Goal: Answer question/provide support: Share knowledge or assist other users

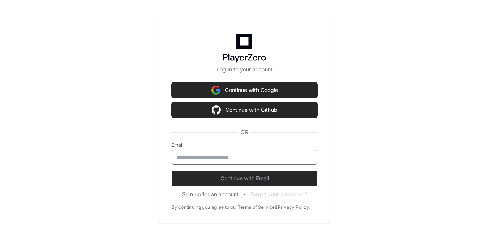
click at [198, 155] on input "email" at bounding box center [244, 158] width 136 height 8
type input "**********"
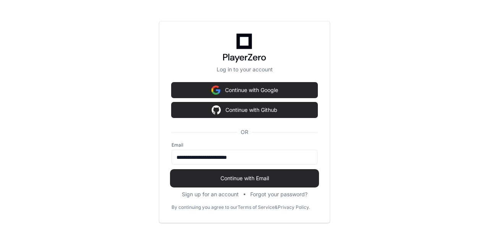
click at [237, 183] on button "Continue with Email" at bounding box center [244, 178] width 146 height 15
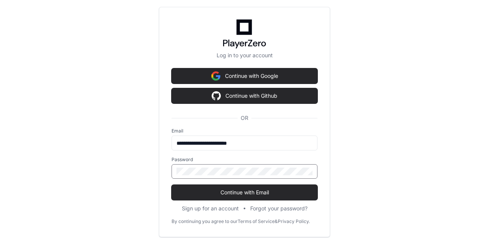
click at [171, 185] on button "Continue with Email" at bounding box center [244, 192] width 146 height 15
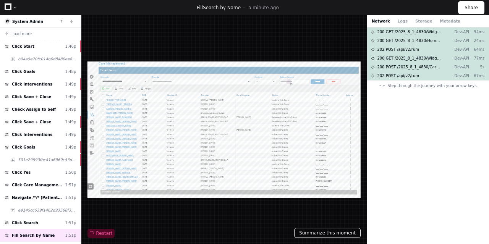
click at [330, 236] on button "Summarize this moment" at bounding box center [327, 233] width 66 height 10
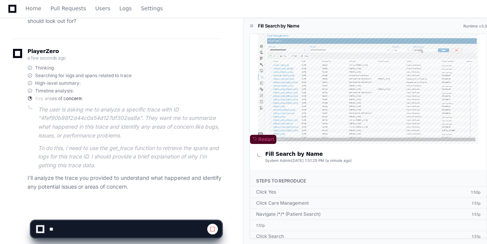
scroll to position [158, 0]
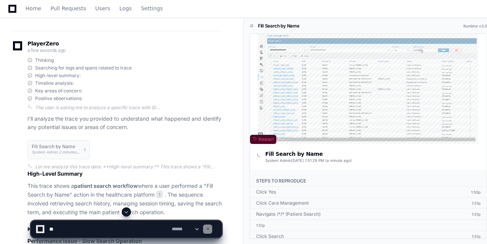
click at [61, 230] on textarea at bounding box center [109, 229] width 123 height 17
paste textarea "**********"
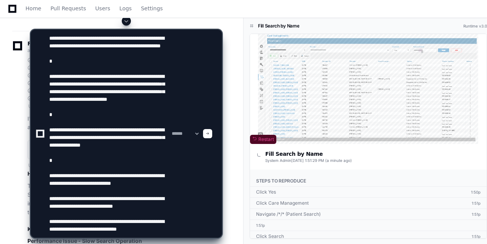
scroll to position [115, 0]
type textarea "**********"
click at [210, 134] on span at bounding box center [208, 134] width 4 height 4
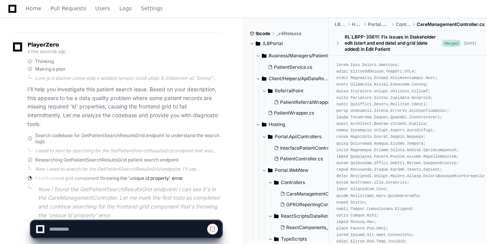
scroll to position [873, 0]
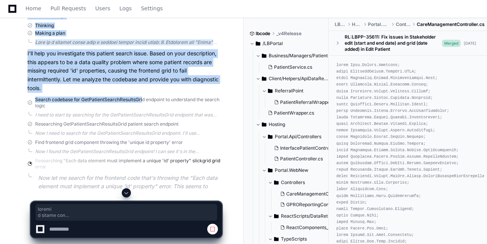
drag, startPoint x: 79, startPoint y: 100, endPoint x: 141, endPoint y: 98, distance: 61.9
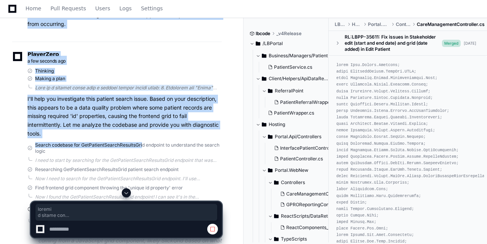
scroll to position [828, 0]
click at [76, 104] on p "I'll help you investigate this patient search issue. Based on your description,…" at bounding box center [124, 117] width 194 height 44
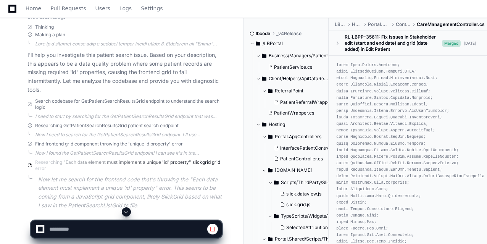
scroll to position [872, 0]
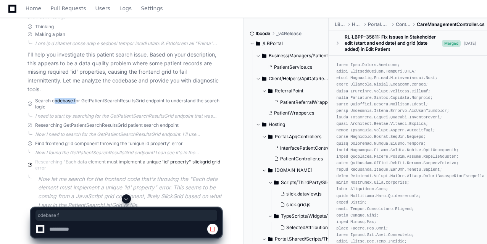
drag, startPoint x: 54, startPoint y: 100, endPoint x: 75, endPoint y: 102, distance: 21.4
click at [75, 102] on span "Search codebase for GetPatientSearchResultsGrid endpoint to understand the sear…" at bounding box center [128, 104] width 187 height 12
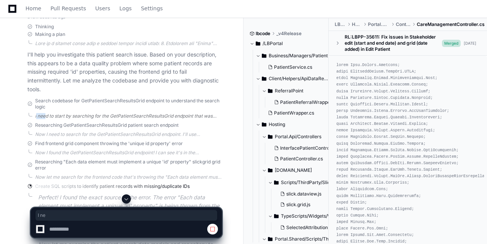
drag, startPoint x: 32, startPoint y: 117, endPoint x: 43, endPoint y: 116, distance: 10.7
click at [43, 116] on div "I need to start by searching for the GetPatientSearchResultsGrid endpoint that …" at bounding box center [124, 116] width 194 height 6
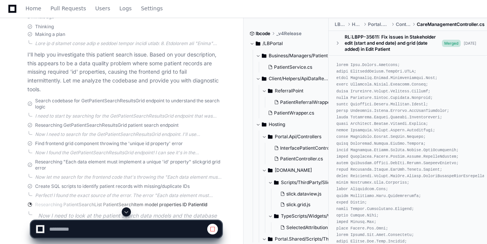
click at [57, 114] on div "I need to start by searching for the GetPatientSearchResultsGrid endpoint that …" at bounding box center [128, 116] width 187 height 6
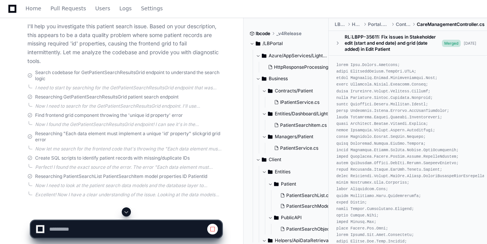
scroll to position [910, 0]
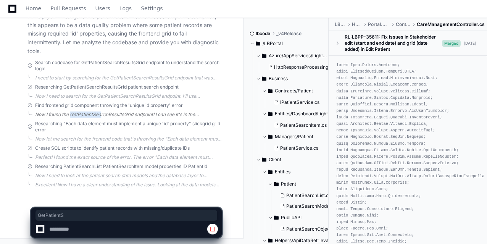
drag, startPoint x: 68, startPoint y: 112, endPoint x: 98, endPoint y: 113, distance: 29.8
click at [98, 113] on div "Now I found the GetPatientSearchResultsGrid endpoint! I can see it's in the Car…" at bounding box center [128, 115] width 187 height 6
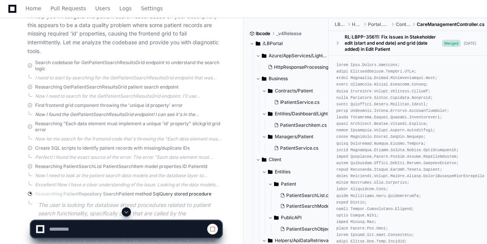
click at [50, 112] on div "Now I found the GetPatientSearchResultsGrid endpoint! I can see it's in the Car…" at bounding box center [128, 115] width 187 height 6
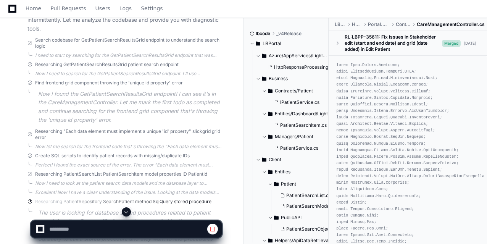
scroll to position [936, 0]
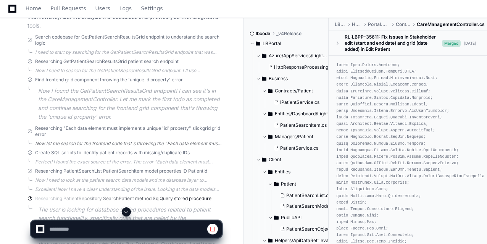
click at [40, 144] on div "Now let me search for the frontend code that's throwing the "Each data element …" at bounding box center [128, 144] width 187 height 6
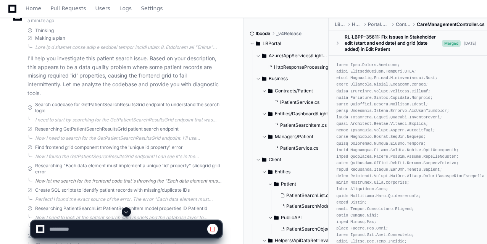
scroll to position [868, 0]
click at [40, 121] on div "I need to start by searching for the GetPatientSearchResultsGrid endpoint that …" at bounding box center [128, 120] width 187 height 6
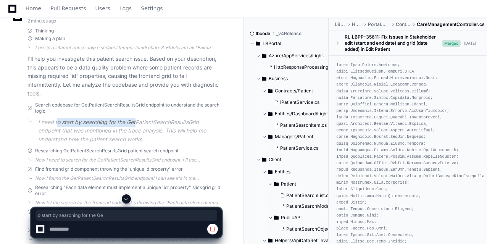
drag, startPoint x: 58, startPoint y: 121, endPoint x: 139, endPoint y: 122, distance: 80.6
click at [139, 122] on p "I need to start by searching for the GetPatientSearchResultsGrid endpoint that …" at bounding box center [130, 131] width 184 height 26
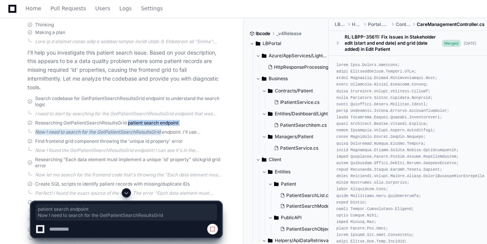
click at [128, 123] on div "PlayerZero 2 minutes ago Thinking Making a plan I'll help you investigate this …" at bounding box center [117, 154] width 210 height 319
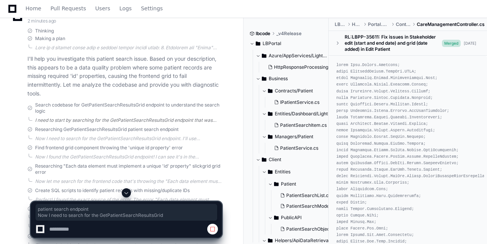
click at [52, 119] on div "I need to start by searching for the GetPatientSearchResultsGrid endpoint that …" at bounding box center [128, 120] width 187 height 6
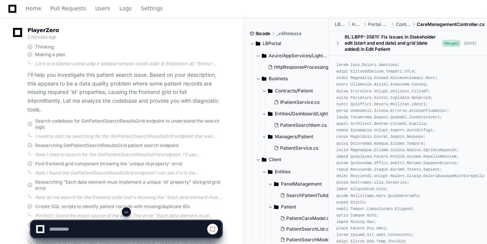
scroll to position [864, 0]
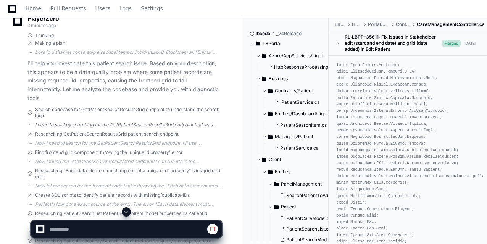
click at [40, 123] on div "I need to start by searching for the GetPatientSearchResultsGrid endpoint that …" at bounding box center [128, 125] width 187 height 6
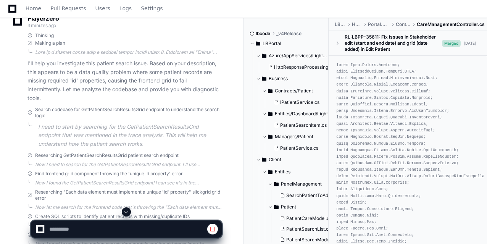
click at [157, 125] on p "I need to start by searching for the GetPatientSearchResultsGrid endpoint that …" at bounding box center [130, 136] width 184 height 26
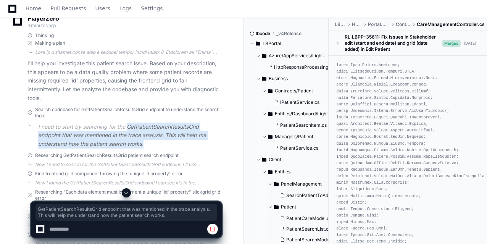
drag, startPoint x: 157, startPoint y: 125, endPoint x: 157, endPoint y: 144, distance: 19.1
click at [157, 144] on p "I need to start by searching for the GetPatientSearchResultsGrid endpoint that …" at bounding box center [130, 136] width 184 height 26
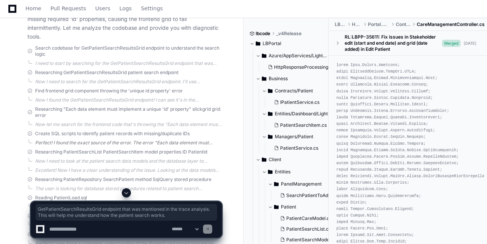
scroll to position [924, 0]
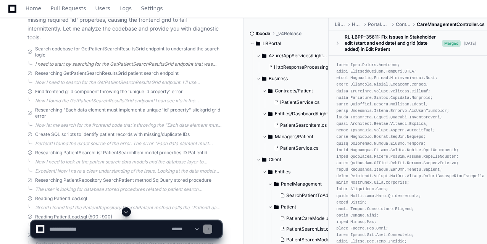
click at [75, 63] on div "I need to start by searching for the GetPatientSearchResultsGrid endpoint that …" at bounding box center [128, 64] width 187 height 6
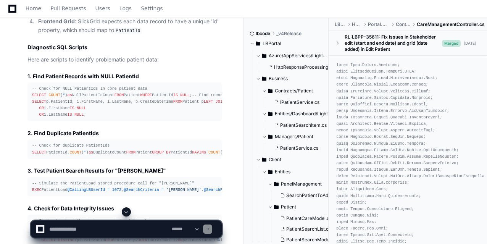
scroll to position [1415, 0]
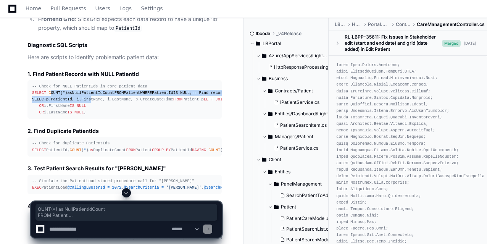
drag, startPoint x: 50, startPoint y: 92, endPoint x: 84, endPoint y: 131, distance: 52.5
click at [84, 116] on div "-- Check for NULL PatientIds in core patient data SELECT COUNT ( * ) as NullPat…" at bounding box center [124, 99] width 185 height 33
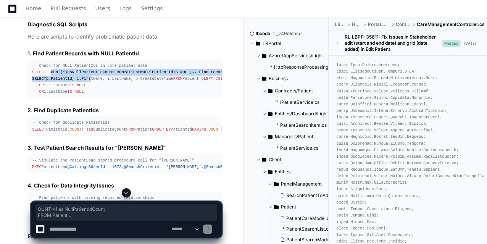
scroll to position [1426, 0]
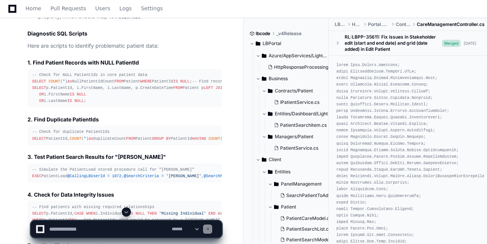
click at [103, 105] on div "-- Check for NULL PatientIds in core patient data SELECT COUNT ( * ) as NullPat…" at bounding box center [124, 88] width 185 height 33
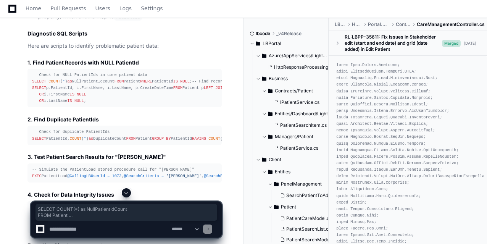
drag, startPoint x: 32, startPoint y: 78, endPoint x: 92, endPoint y: 97, distance: 62.3
click at [92, 97] on div "-- Check for NULL PatientIds in core patient data SELECT COUNT ( * ) as NullPat…" at bounding box center [124, 88] width 185 height 33
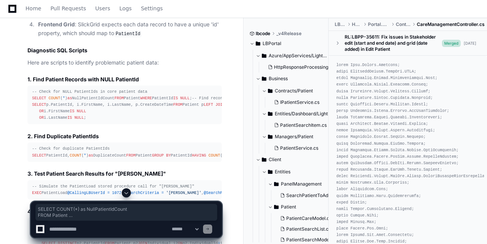
scroll to position [1409, 0]
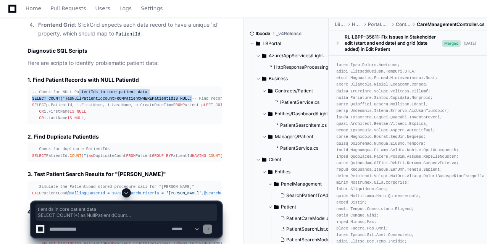
drag, startPoint x: 76, startPoint y: 88, endPoint x: 101, endPoint y: 112, distance: 34.9
click at [101, 112] on div "-- Check for NULL PatientIds in core patient data SELECT COUNT ( * ) as NullPat…" at bounding box center [124, 105] width 185 height 33
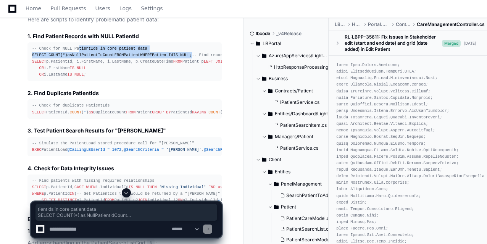
scroll to position [1451, 0]
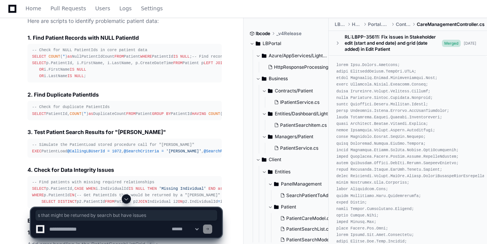
drag, startPoint x: 62, startPoint y: 82, endPoint x: 171, endPoint y: 81, distance: 108.8
click at [171, 80] on div "-- Check for NULL PatientIds in core patient data SELECT COUNT ( * ) as NullPat…" at bounding box center [124, 63] width 185 height 33
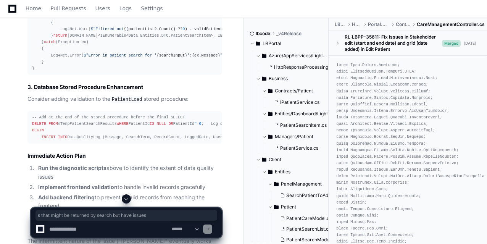
scroll to position [0, 0]
drag, startPoint x: 36, startPoint y: 69, endPoint x: 115, endPoint y: 65, distance: 79.1
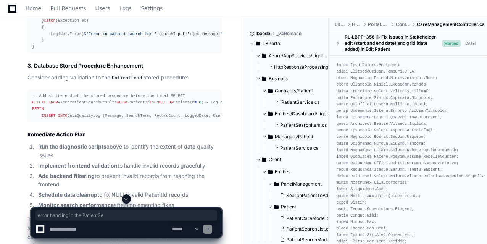
scroll to position [1841, 0]
drag, startPoint x: 58, startPoint y: 120, endPoint x: 133, endPoint y: 121, distance: 74.9
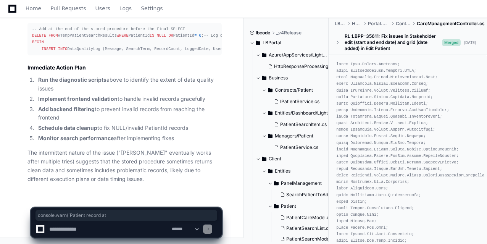
scroll to position [2278, 0]
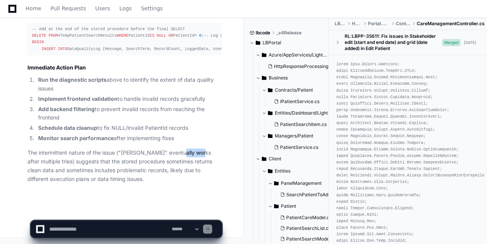
drag, startPoint x: 177, startPoint y: 149, endPoint x: 201, endPoint y: 157, distance: 24.5
click at [201, 157] on p "The intermittent nature of the issue ("[PERSON_NAME]" eventually works after mu…" at bounding box center [124, 166] width 194 height 35
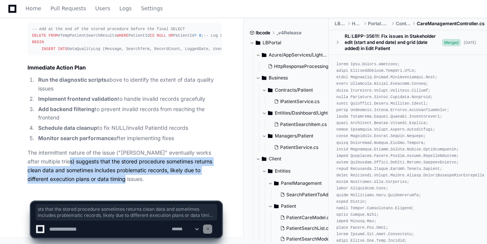
drag, startPoint x: 58, startPoint y: 164, endPoint x: 162, endPoint y: 178, distance: 104.8
click at [162, 178] on p "The intermittent nature of the issue ("[PERSON_NAME]" eventually works after mu…" at bounding box center [124, 166] width 194 height 35
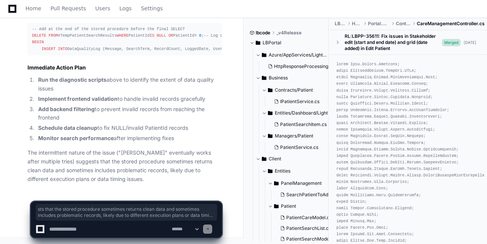
click at [72, 230] on textarea at bounding box center [109, 229] width 123 height 17
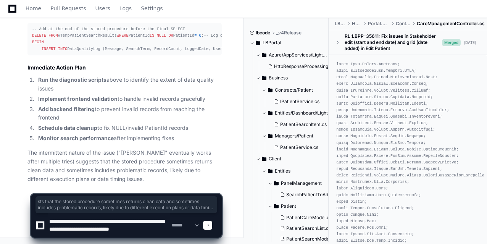
scroll to position [2, 0]
type textarea "**********"
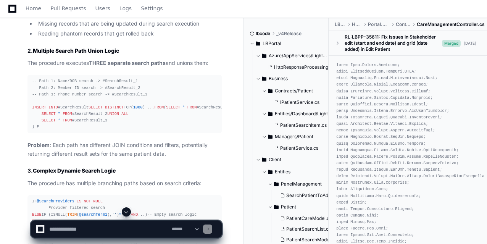
scroll to position [2534, 0]
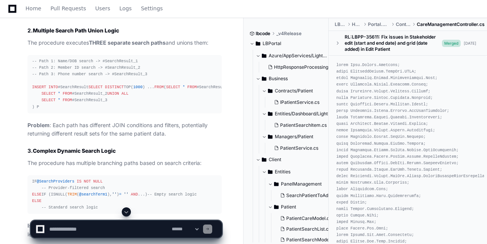
scroll to position [2581, 0]
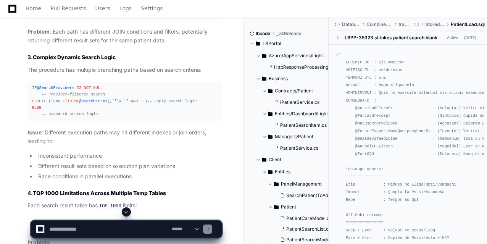
scroll to position [2720, 0]
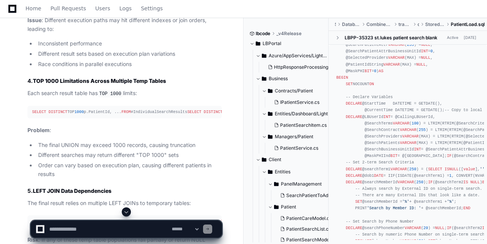
scroll to position [2818, 0]
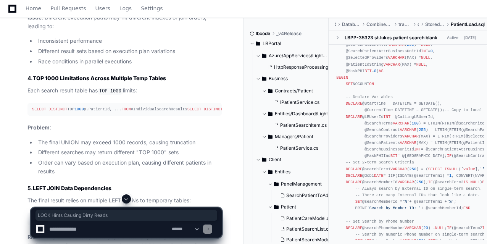
drag, startPoint x: 136, startPoint y: 81, endPoint x: 41, endPoint y: 81, distance: 94.3
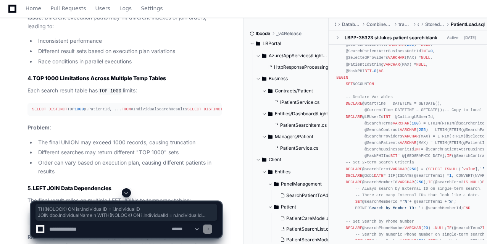
drag, startPoint x: 83, startPoint y: 124, endPoint x: 192, endPoint y: 141, distance: 109.9
drag, startPoint x: 32, startPoint y: 120, endPoint x: 202, endPoint y: 142, distance: 170.9
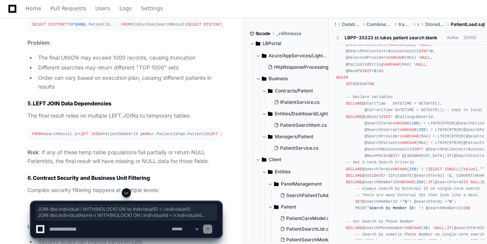
scroll to position [2906, 0]
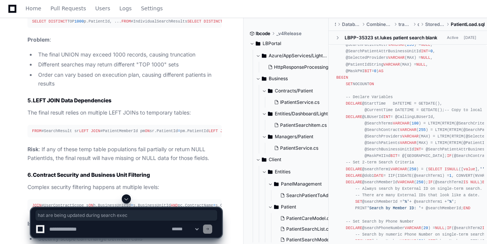
drag, startPoint x: 83, startPoint y: 107, endPoint x: 167, endPoint y: 107, distance: 83.6
drag, startPoint x: 154, startPoint y: 115, endPoint x: 51, endPoint y: 116, distance: 103.1
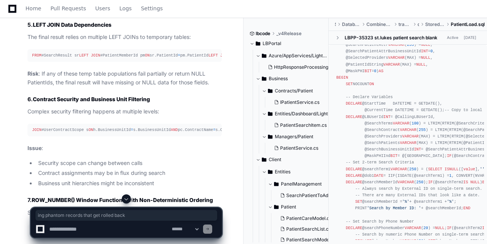
scroll to position [2982, 0]
drag, startPoint x: 76, startPoint y: 68, endPoint x: 117, endPoint y: 71, distance: 41.4
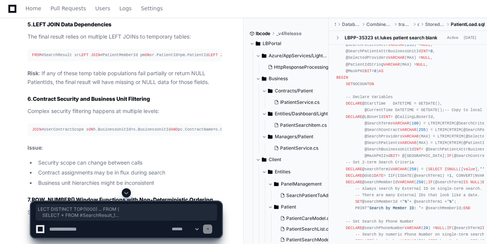
drag, startPoint x: 37, startPoint y: 122, endPoint x: 55, endPoint y: 153, distance: 36.3
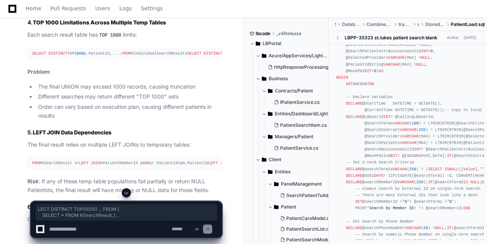
scroll to position [2866, 0]
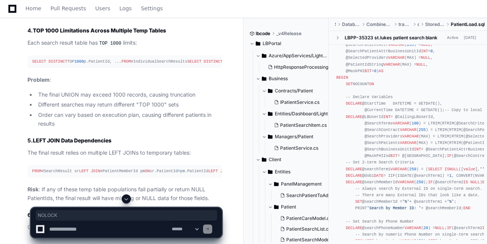
drag, startPoint x: 89, startPoint y: 78, endPoint x: 81, endPoint y: 73, distance: 9.4
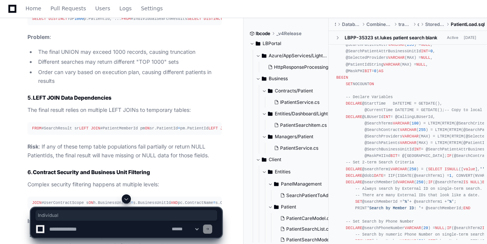
scroll to position [2956, 0]
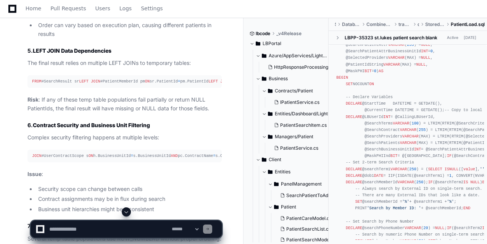
click at [56, 228] on textarea at bounding box center [109, 229] width 123 height 17
type textarea "*"
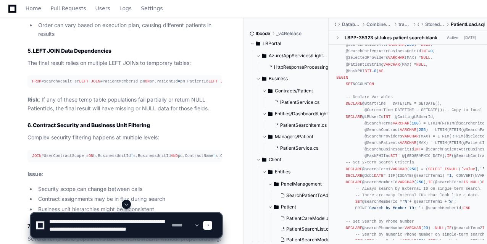
scroll to position [2, 0]
click at [62, 220] on textarea at bounding box center [109, 225] width 123 height 24
click at [118, 236] on textarea at bounding box center [109, 225] width 123 height 24
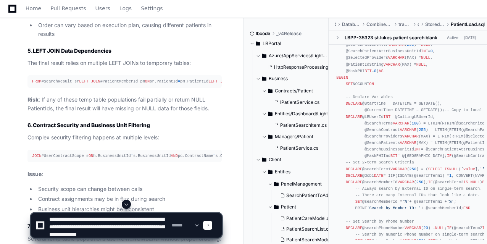
type textarea "**********"
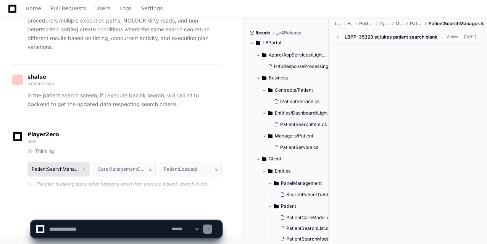
scroll to position [0, 0]
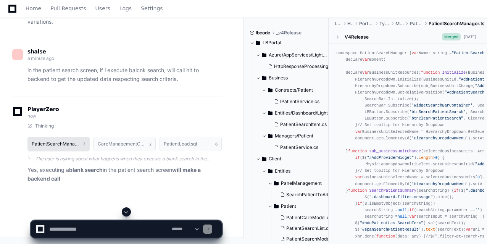
click at [65, 146] on h1 "PatientSearchManager.ts" at bounding box center [56, 144] width 48 height 5
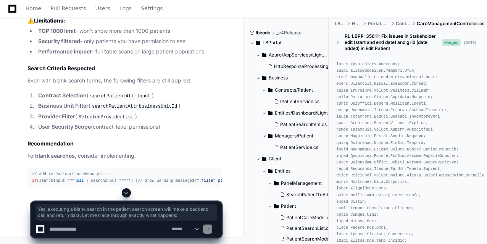
scroll to position [4143, 0]
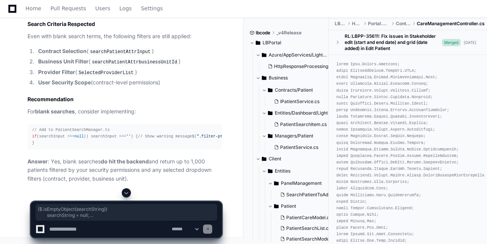
drag, startPoint x: 94, startPoint y: 135, endPoint x: 42, endPoint y: 118, distance: 53.9
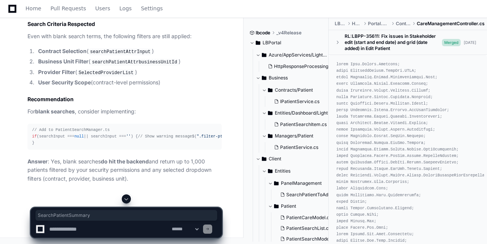
copy span "SearchPatientSummary"
drag, startPoint x: 63, startPoint y: 55, endPoint x: 131, endPoint y: 58, distance: 68.4
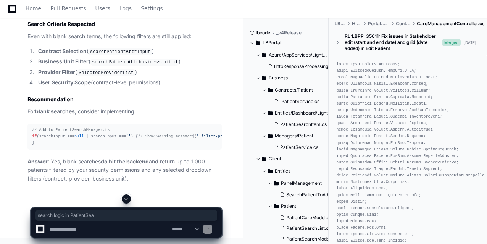
scroll to position [4249, 0]
click at [64, 227] on textarea at bounding box center [109, 229] width 123 height 17
paste textarea "**********"
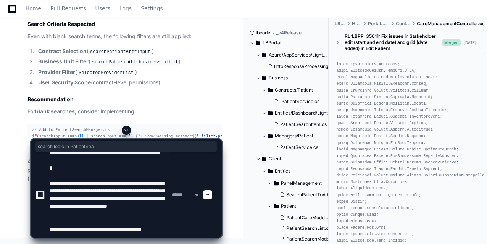
scroll to position [40, 0]
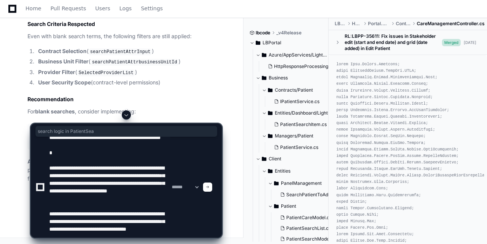
type textarea "**********"
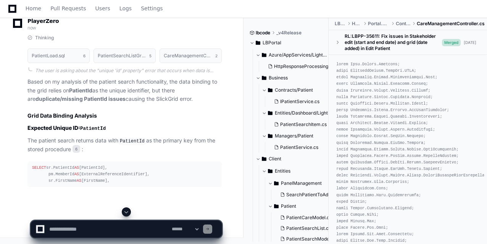
scroll to position [5022, 0]
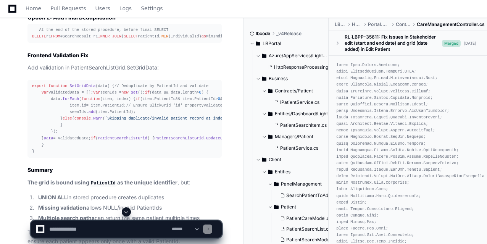
scroll to position [5139, 0]
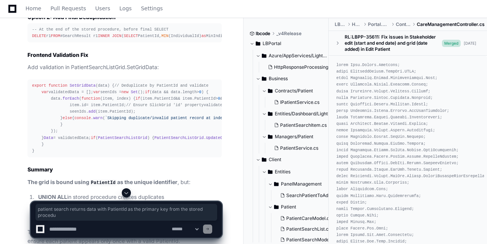
drag, startPoint x: 40, startPoint y: 91, endPoint x: 66, endPoint y: 105, distance: 29.4
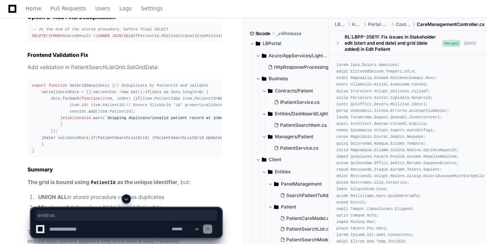
drag, startPoint x: 132, startPoint y: 94, endPoint x: 153, endPoint y: 95, distance: 21.0
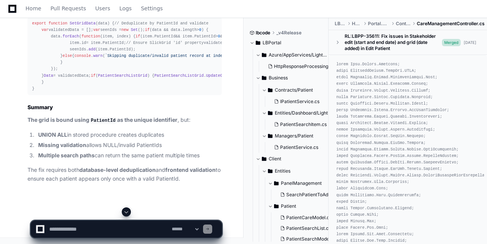
scroll to position [5324, 0]
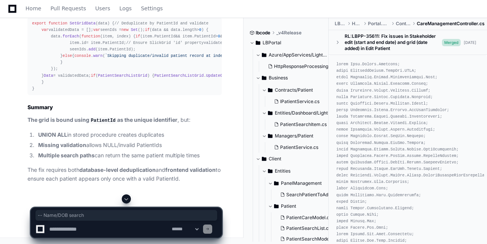
drag, startPoint x: 154, startPoint y: 131, endPoint x: 112, endPoint y: 131, distance: 41.6
drag, startPoint x: 157, startPoint y: 143, endPoint x: 101, endPoint y: 143, distance: 56.1
drag, startPoint x: 146, startPoint y: 157, endPoint x: 121, endPoint y: 159, distance: 25.3
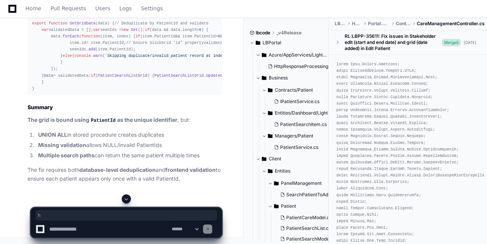
drag, startPoint x: 73, startPoint y: 98, endPoint x: 128, endPoint y: 98, distance: 54.6
drag, startPoint x: 140, startPoint y: 99, endPoint x: 113, endPoint y: 105, distance: 27.1
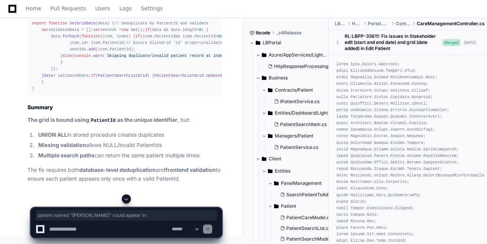
drag, startPoint x: 60, startPoint y: 121, endPoint x: 98, endPoint y: 123, distance: 38.3
drag, startPoint x: 50, startPoint y: 133, endPoint x: 159, endPoint y: 137, distance: 109.3
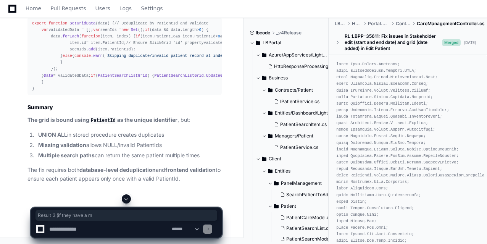
drag, startPoint x: 59, startPoint y: 142, endPoint x: 146, endPoint y: 149, distance: 87.4
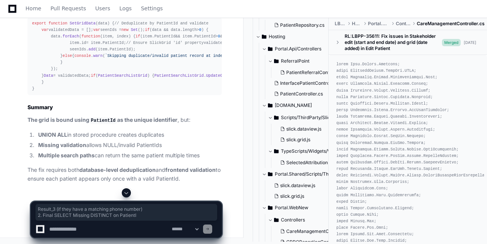
scroll to position [418, 0]
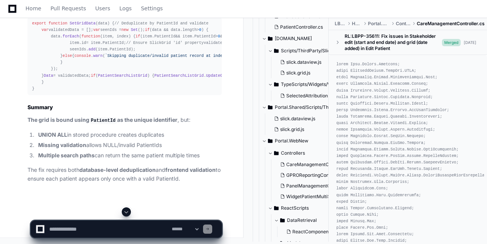
click at [37, 233] on div "**********" at bounding box center [127, 229] width 182 height 17
click at [12, 12] on icon at bounding box center [12, 9] width 8 height 8
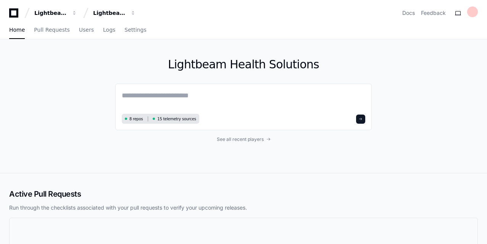
click at [14, 8] on div "Lightbeam Health Lightbeam Health Solutions" at bounding box center [74, 13] width 130 height 14
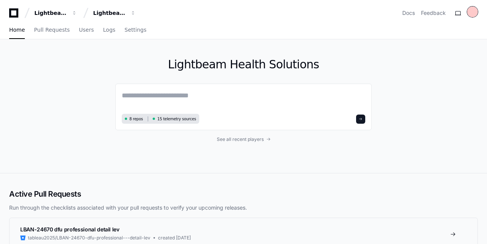
click at [476, 14] on div at bounding box center [472, 11] width 11 height 11
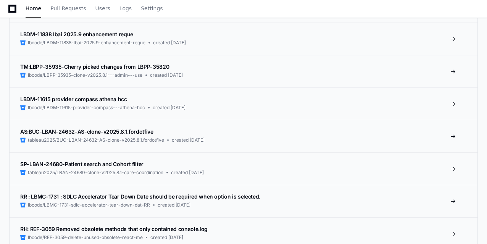
scroll to position [302, 0]
